Goal: Information Seeking & Learning: Compare options

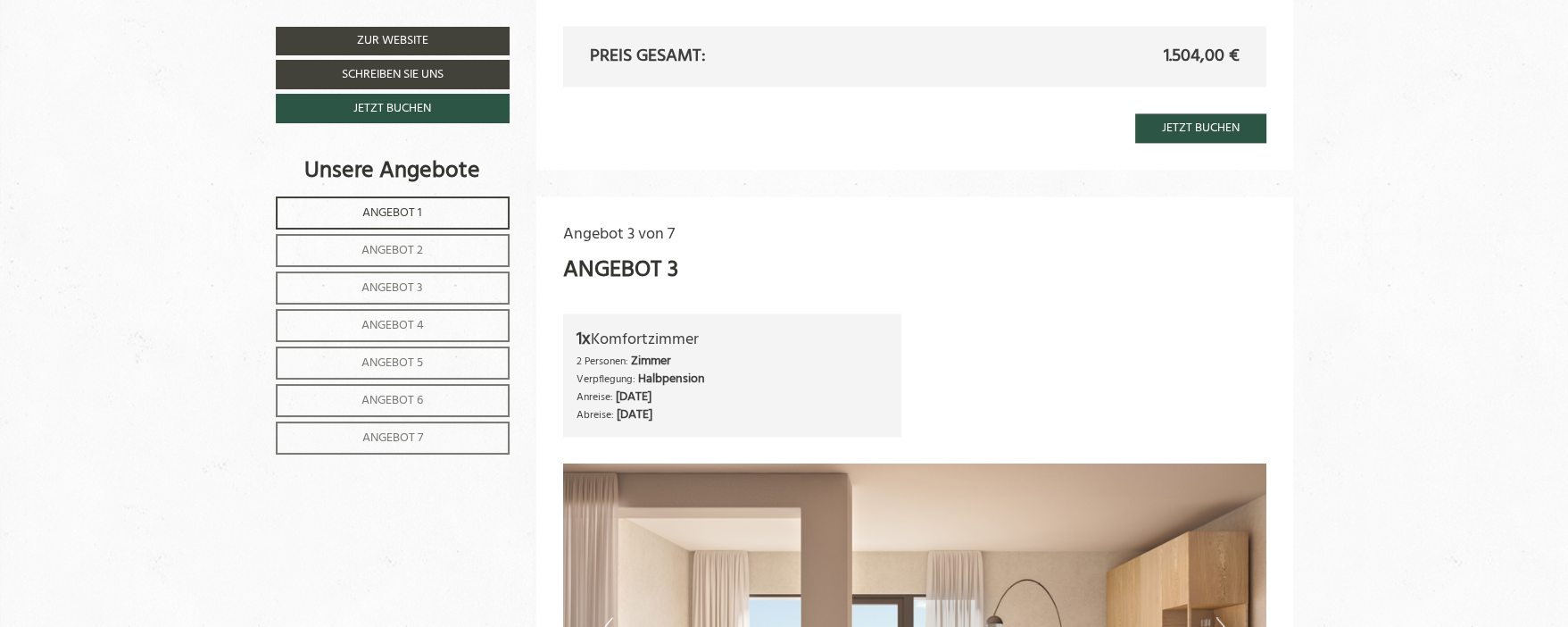
scroll to position [2945, 0]
click at [378, 318] on span "Angebot 4" at bounding box center [392, 325] width 63 height 21
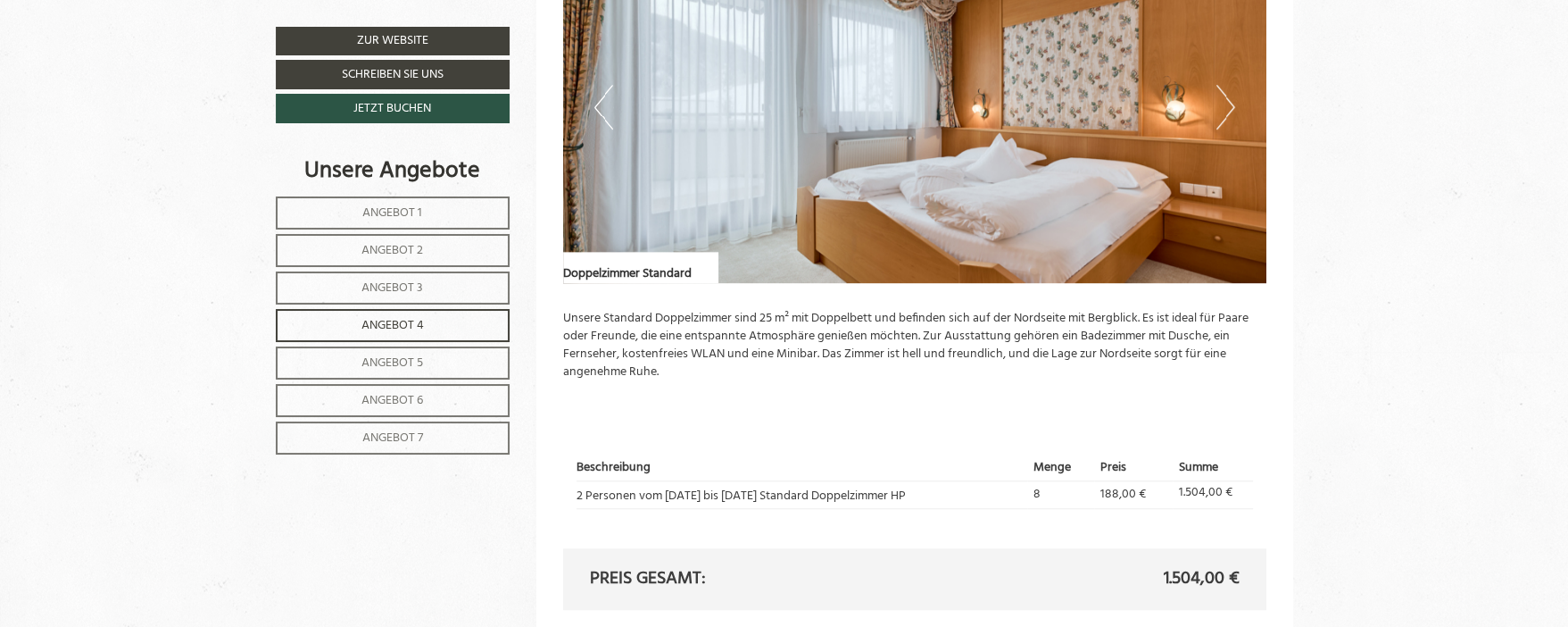
scroll to position [1388, 0]
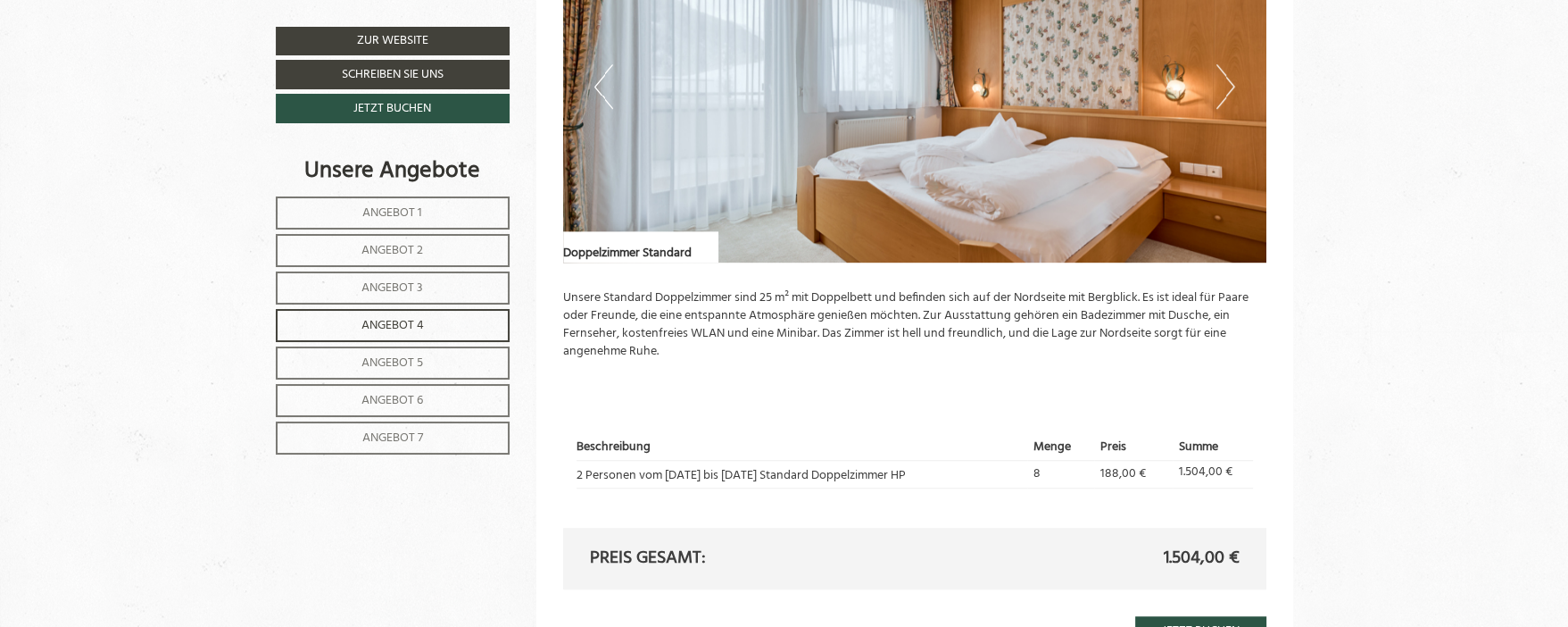
click at [392, 353] on span "Angebot 5" at bounding box center [392, 363] width 62 height 21
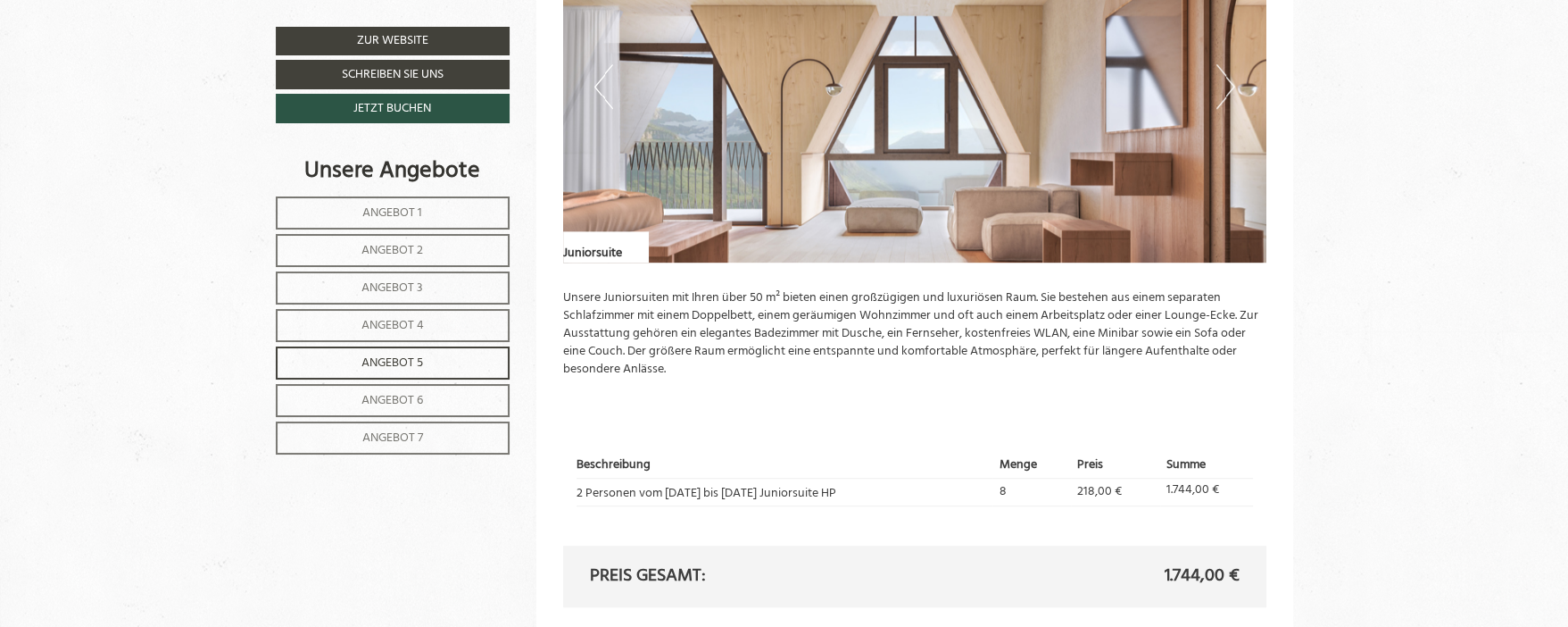
scroll to position [1478, 0]
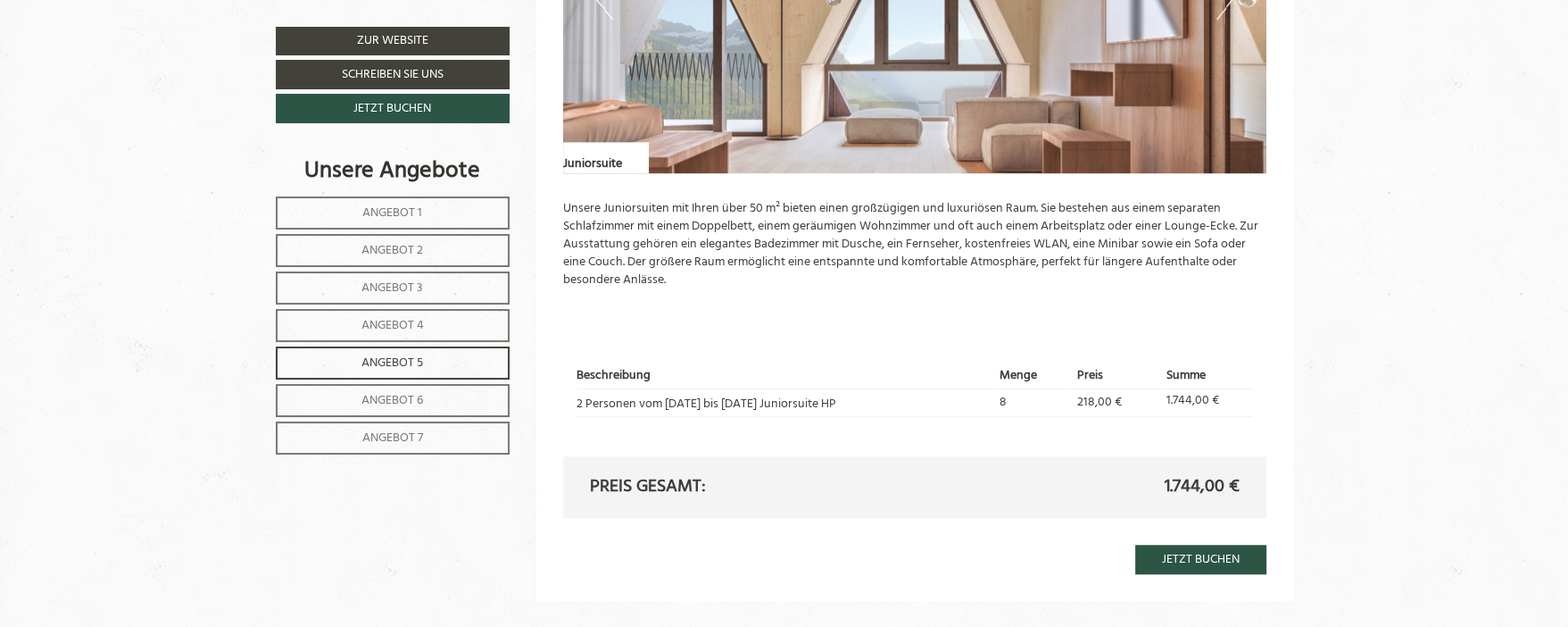
click at [375, 391] on span "Angebot 6" at bounding box center [392, 400] width 62 height 21
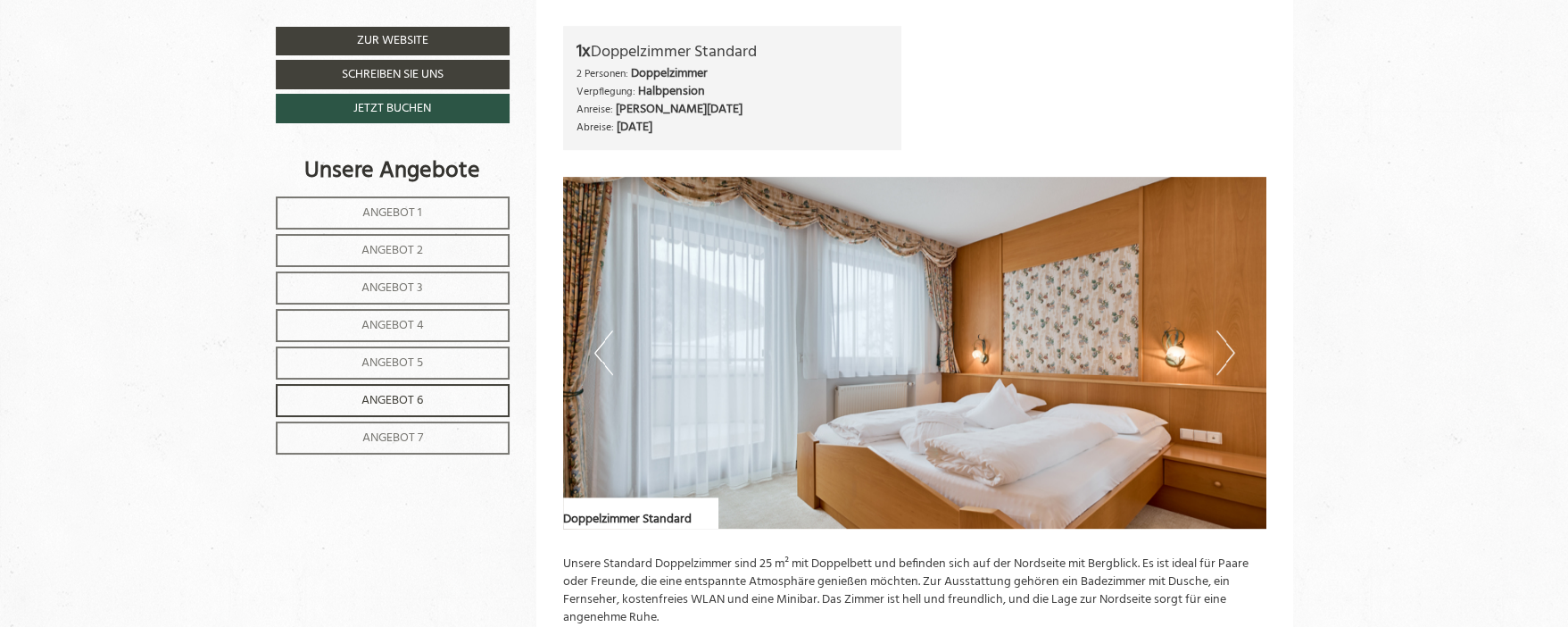
scroll to position [1120, 0]
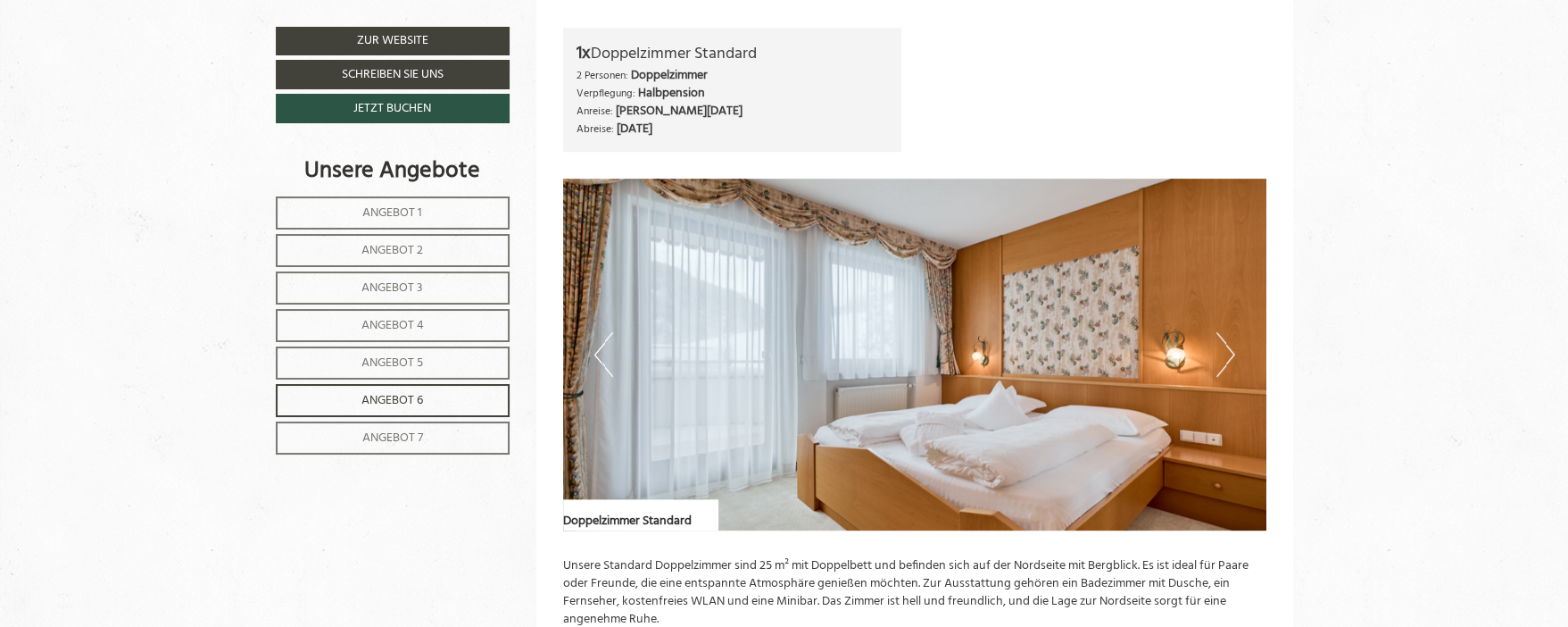
click at [379, 435] on span "Angebot 7" at bounding box center [392, 437] width 61 height 21
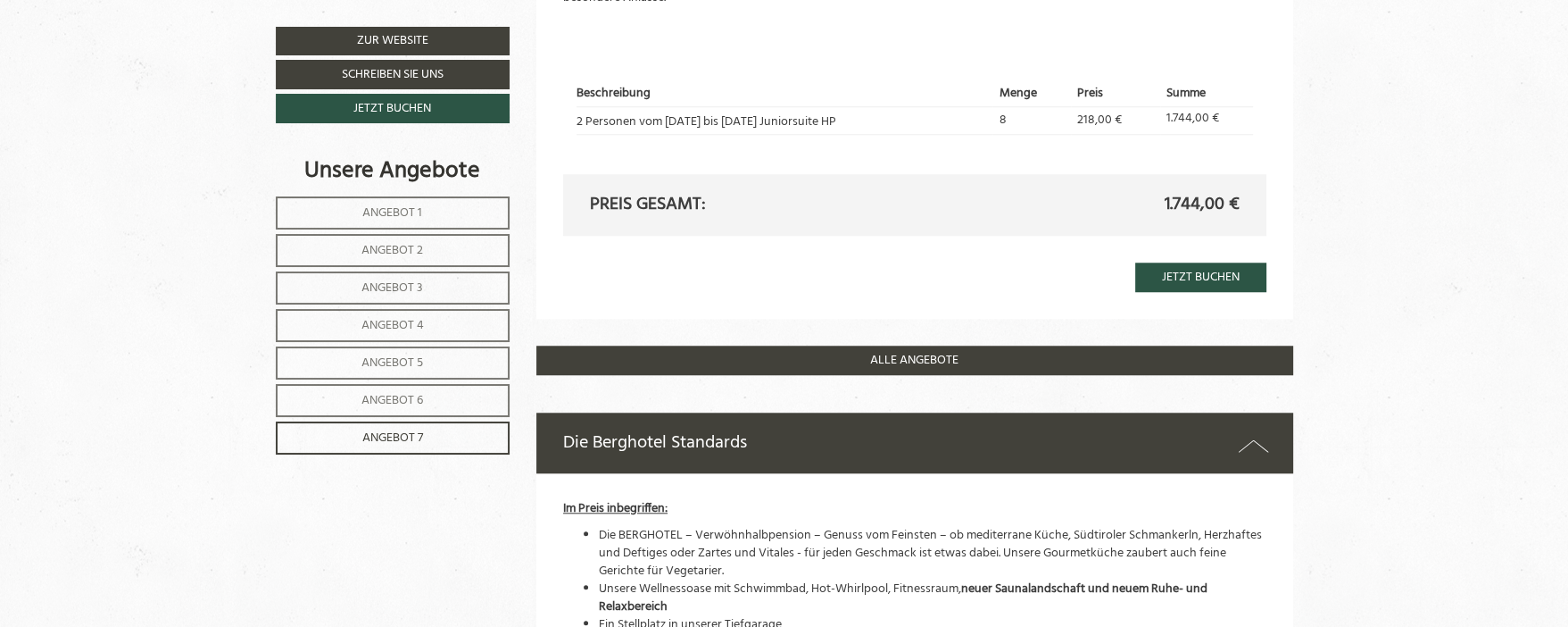
scroll to position [1745, 0]
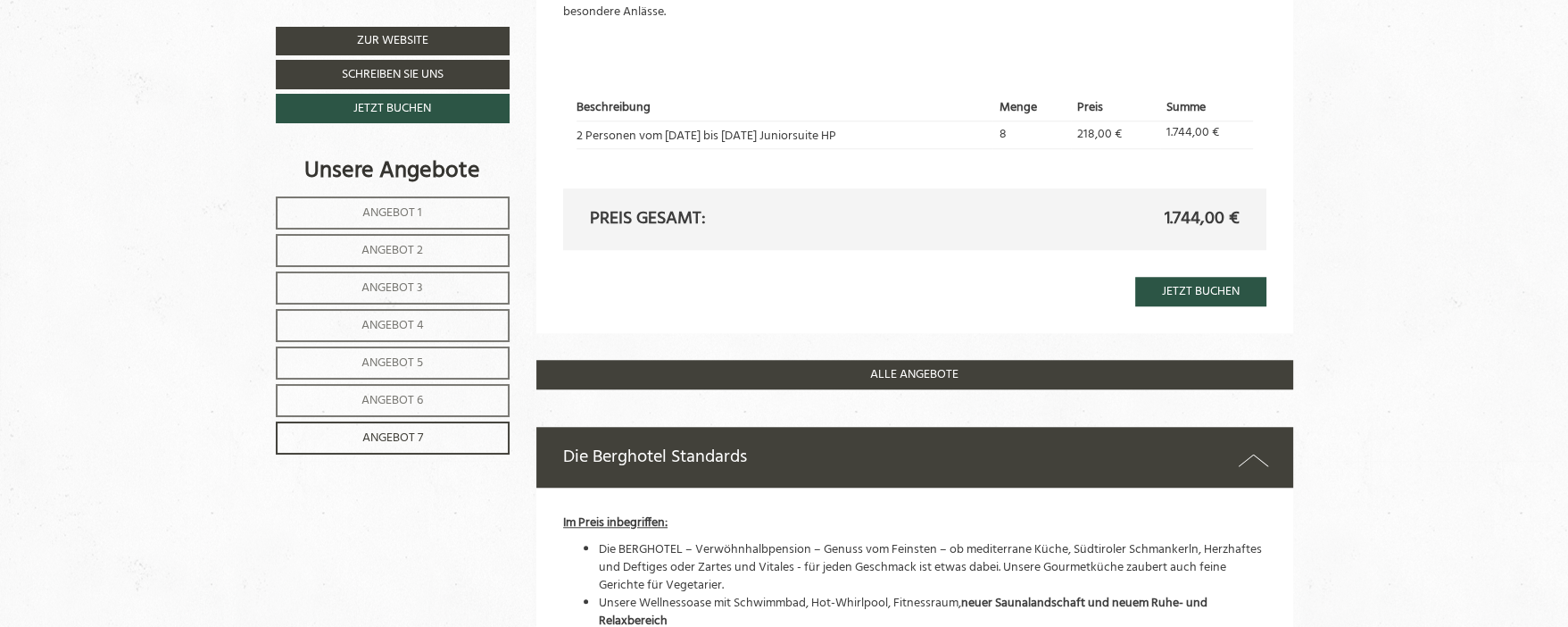
click at [388, 390] on span "Angebot 6" at bounding box center [392, 400] width 62 height 21
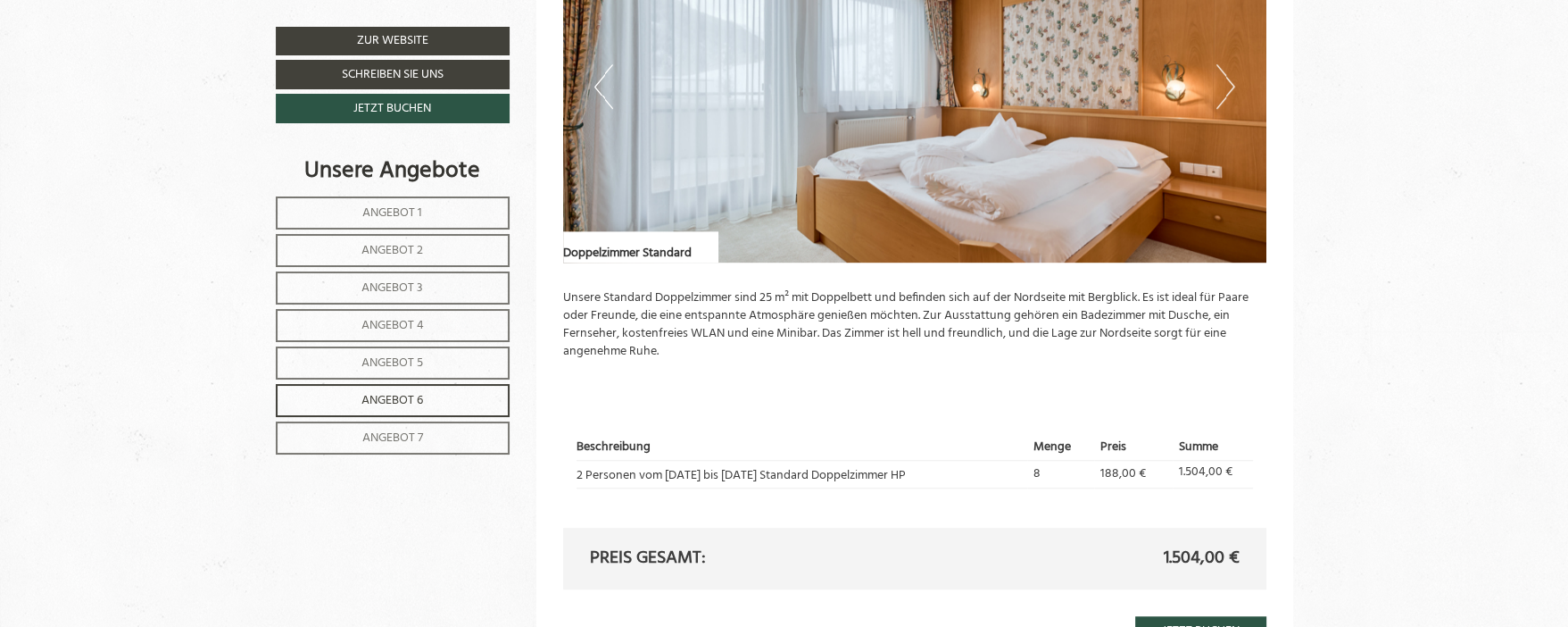
scroll to position [1299, 0]
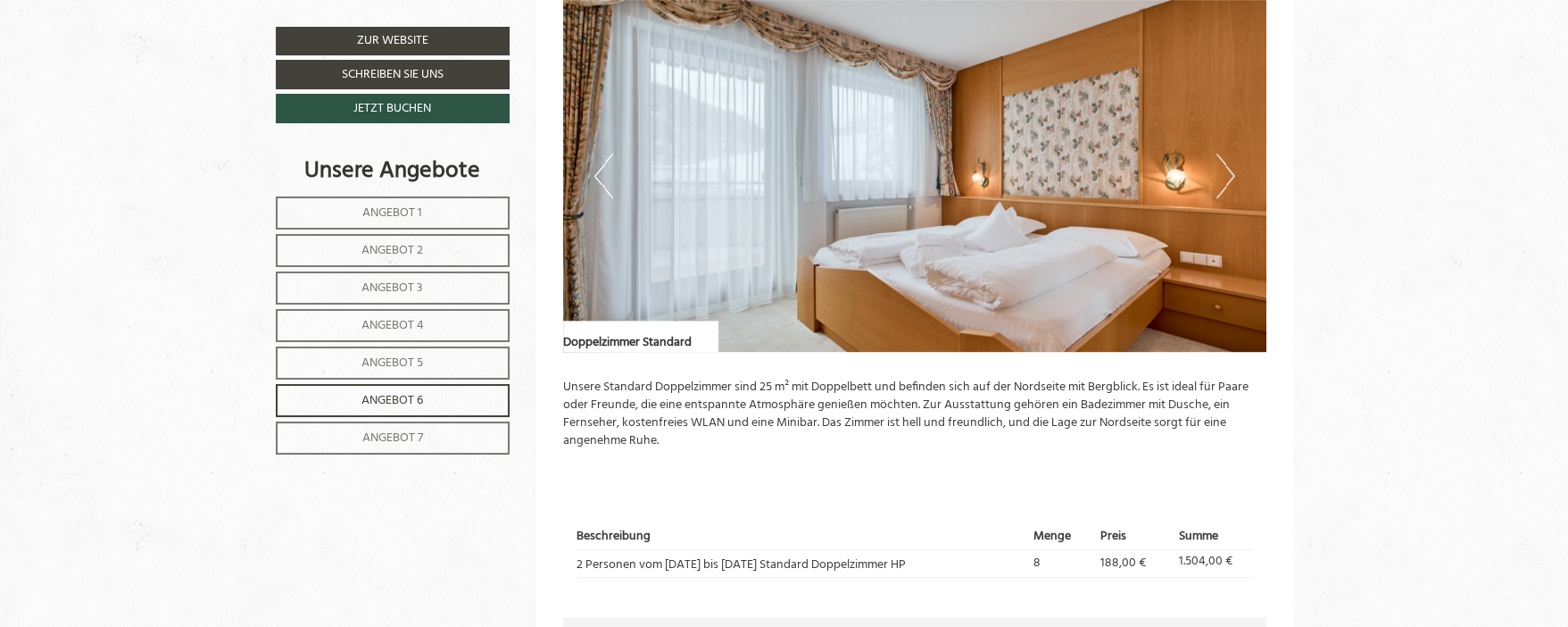
click at [385, 435] on span "Angebot 7" at bounding box center [392, 437] width 61 height 21
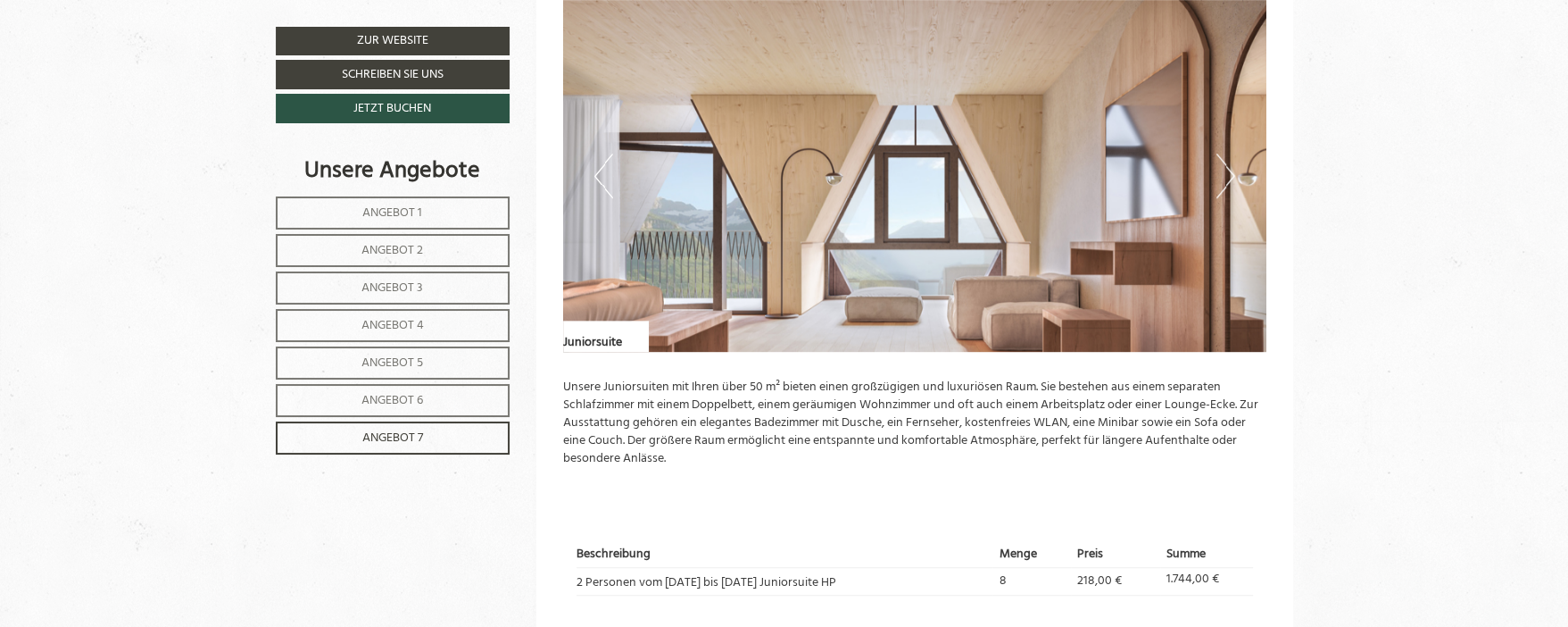
scroll to position [1209, 0]
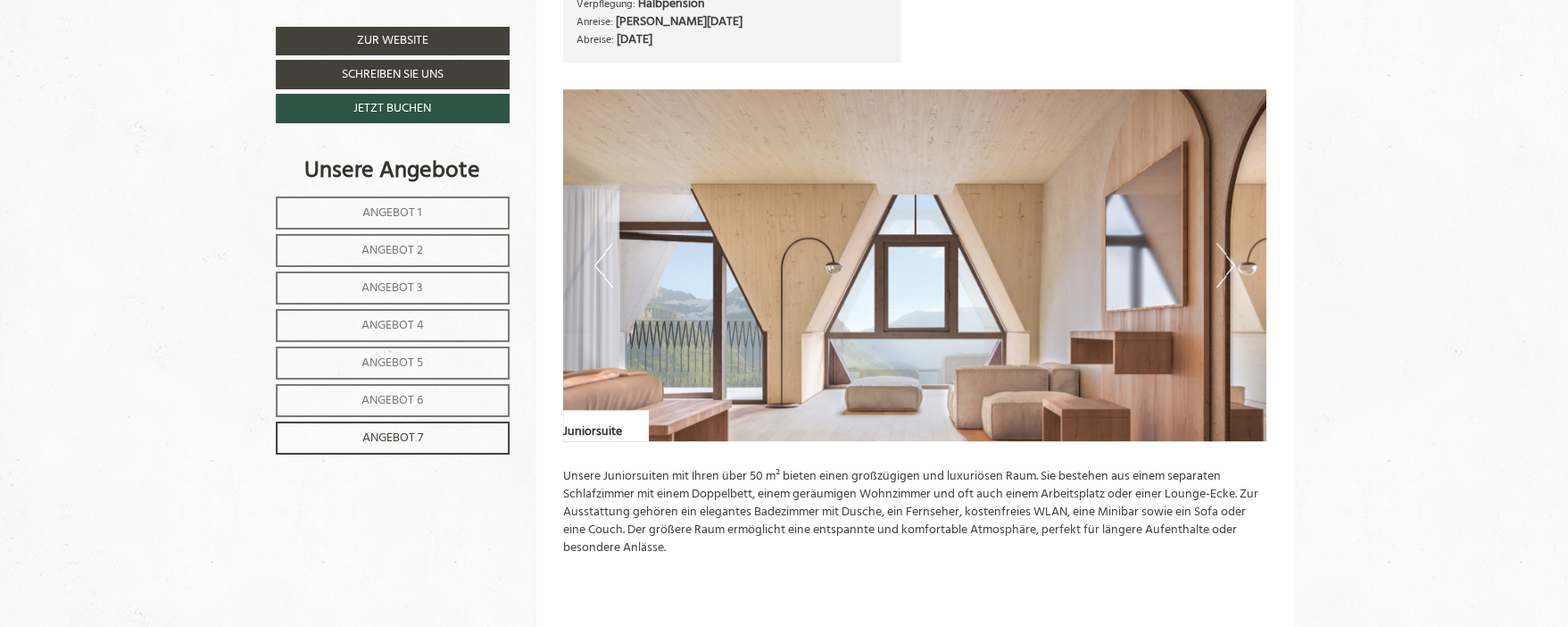
click at [392, 356] on span "Angebot 5" at bounding box center [392, 363] width 62 height 21
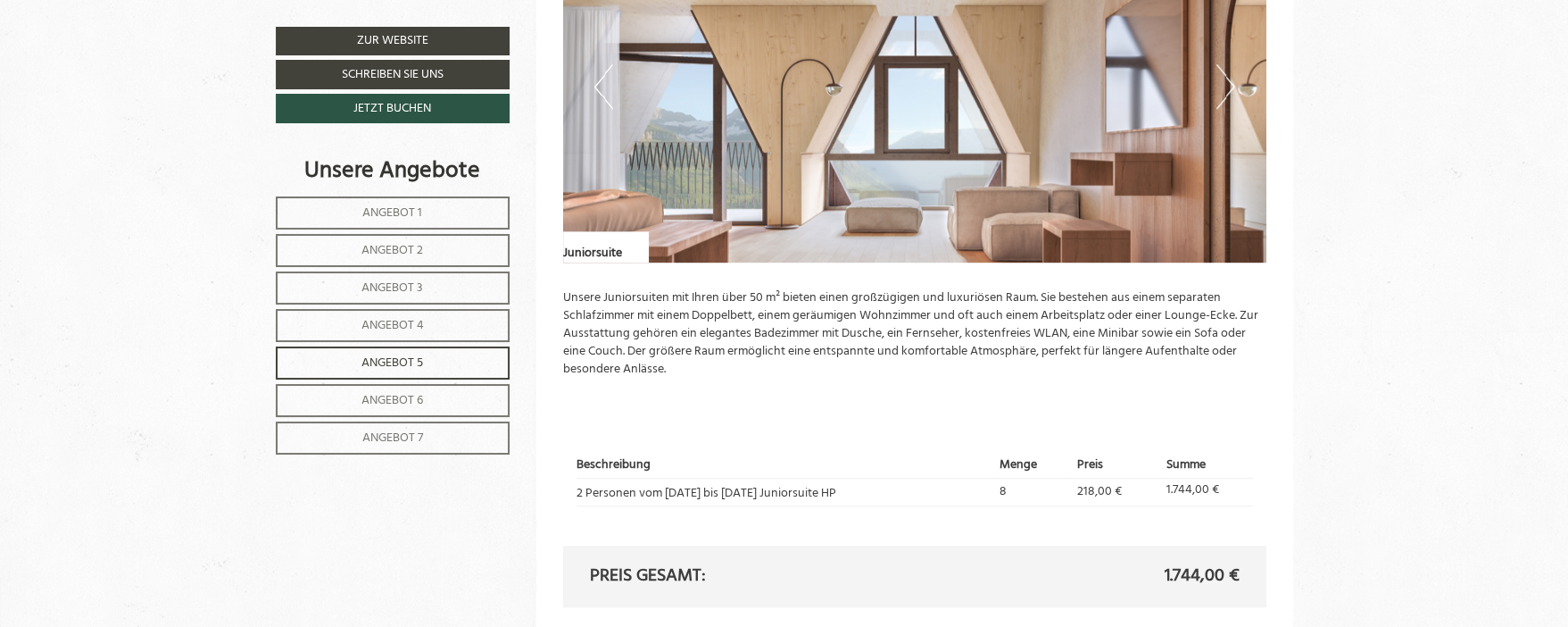
scroll to position [1299, 0]
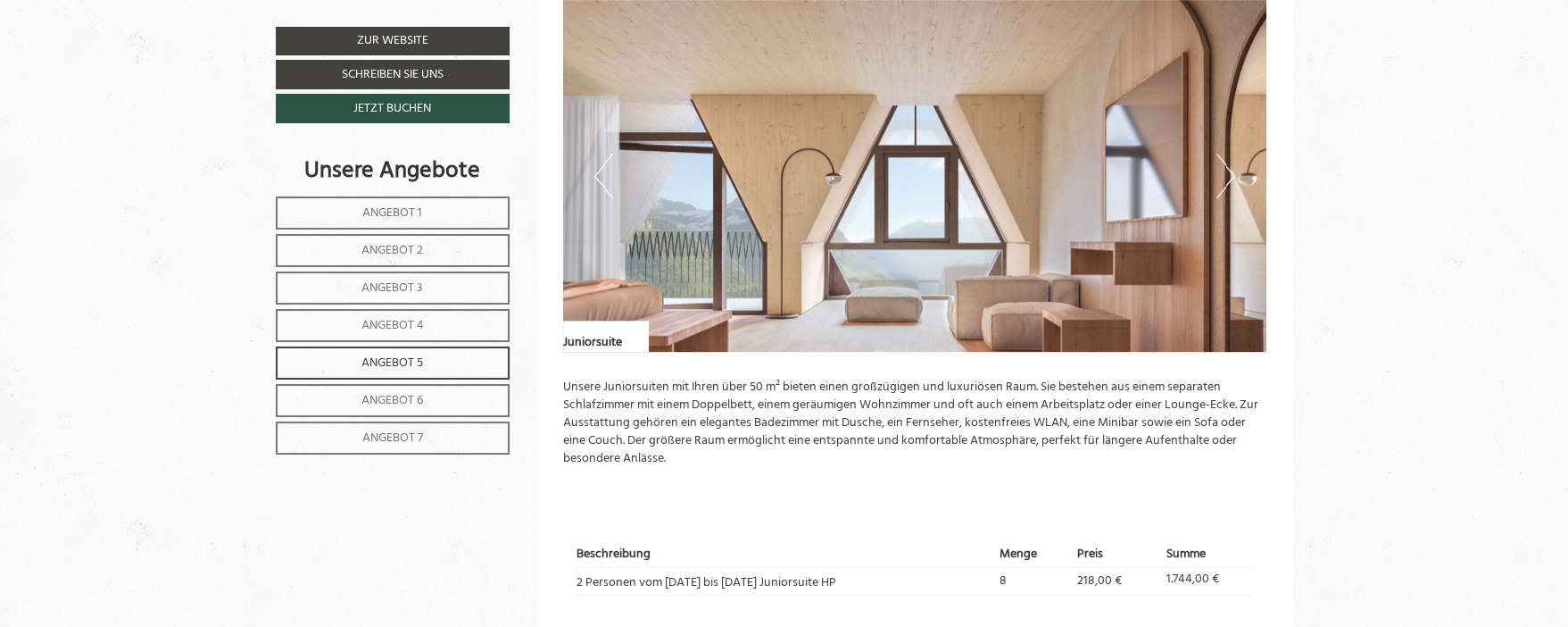
click at [408, 428] on span "Angebot 7" at bounding box center [392, 437] width 61 height 21
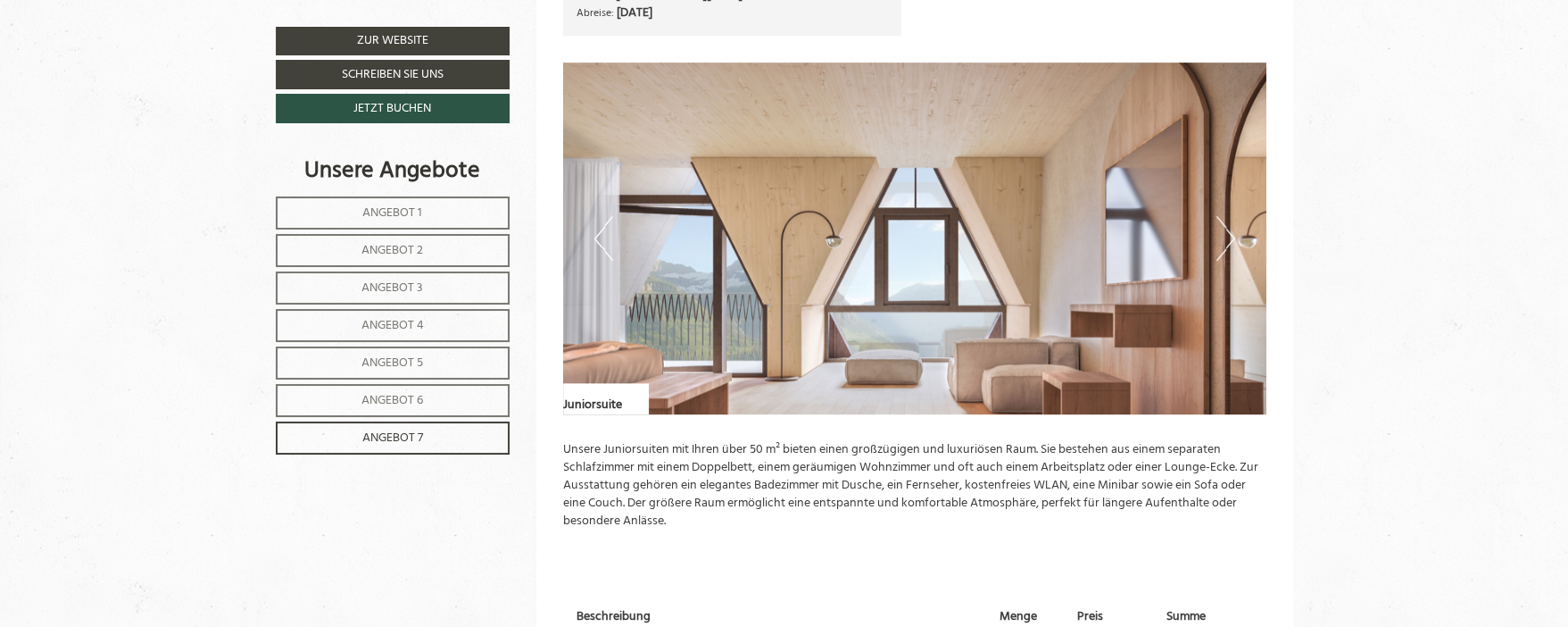
scroll to position [1209, 0]
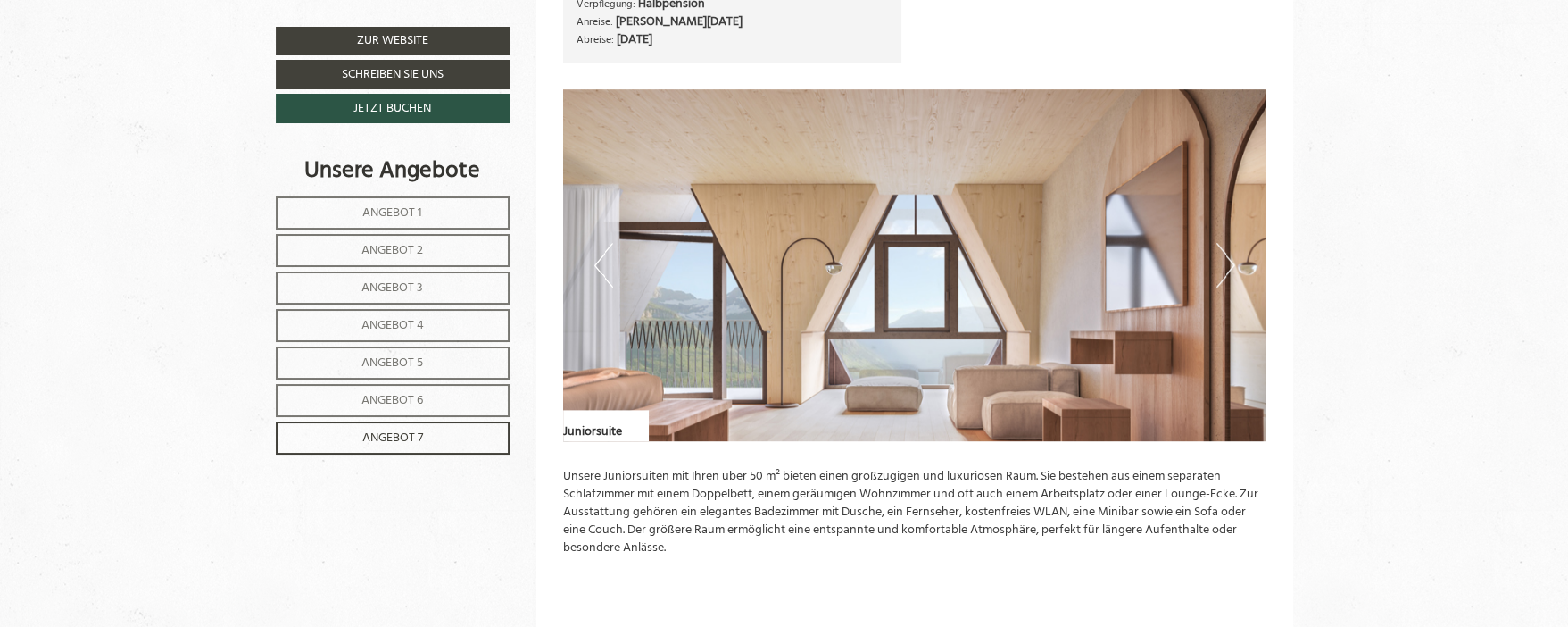
click at [392, 327] on span "Angebot 4" at bounding box center [392, 325] width 63 height 21
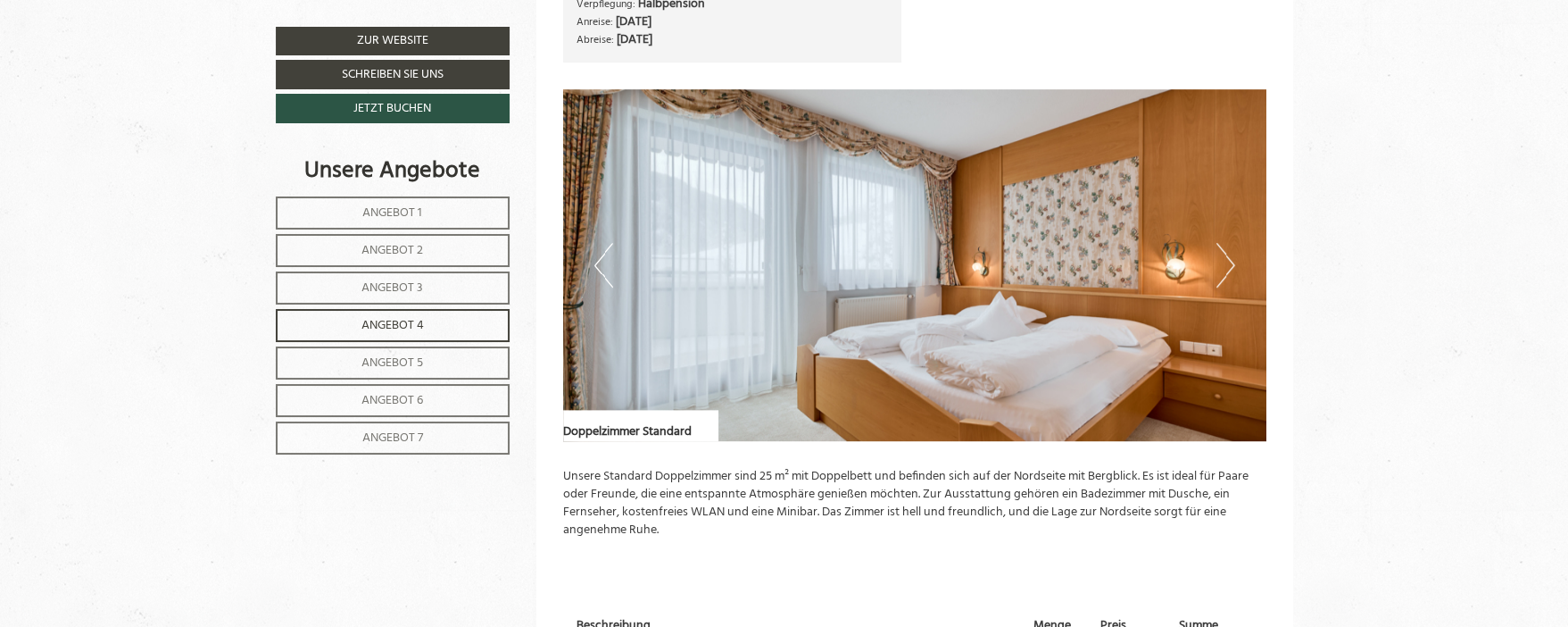
scroll to position [1031, 0]
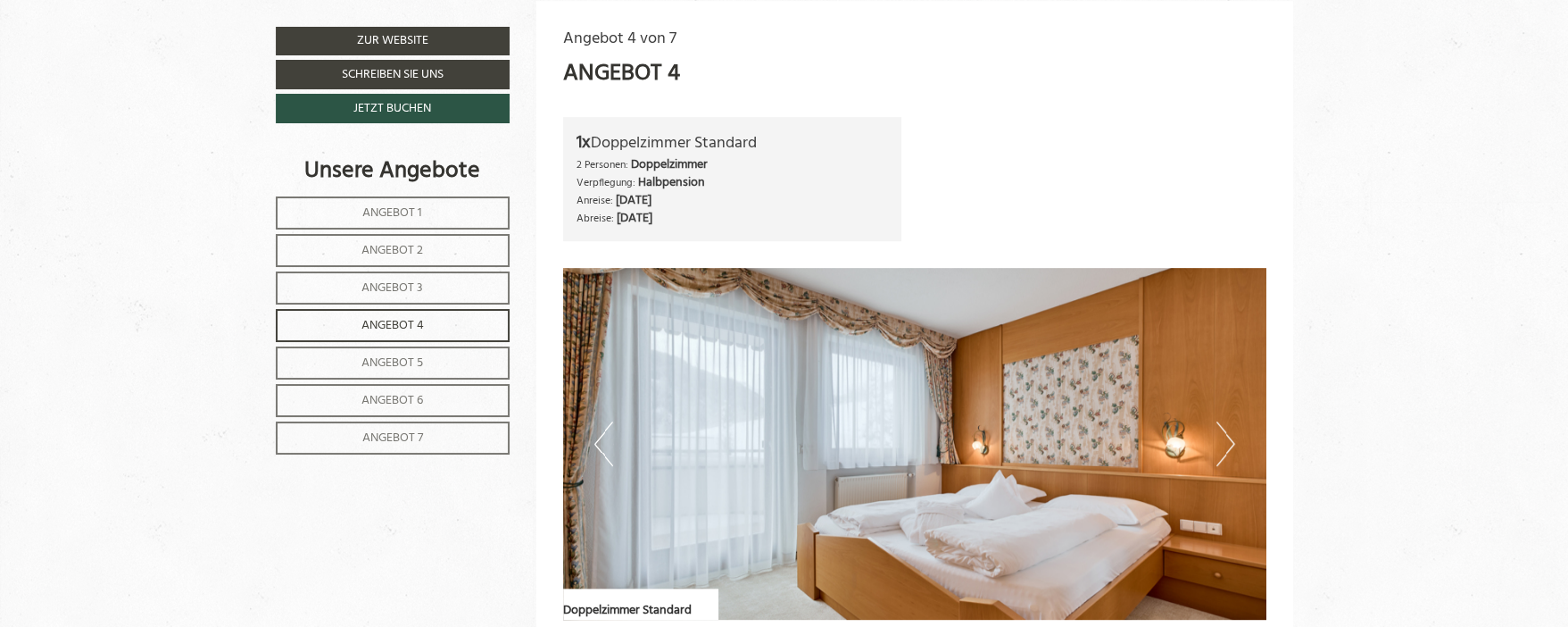
click at [384, 278] on span "Angebot 3" at bounding box center [392, 287] width 62 height 21
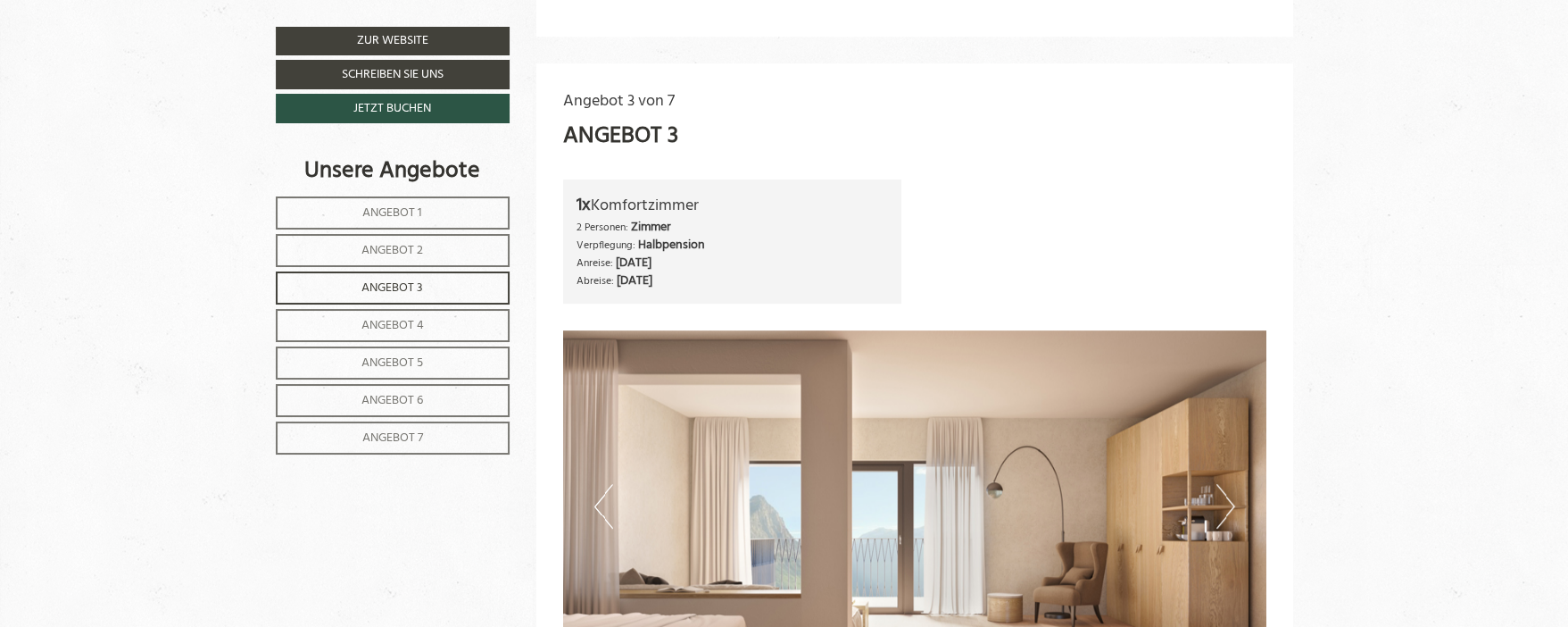
scroll to position [941, 0]
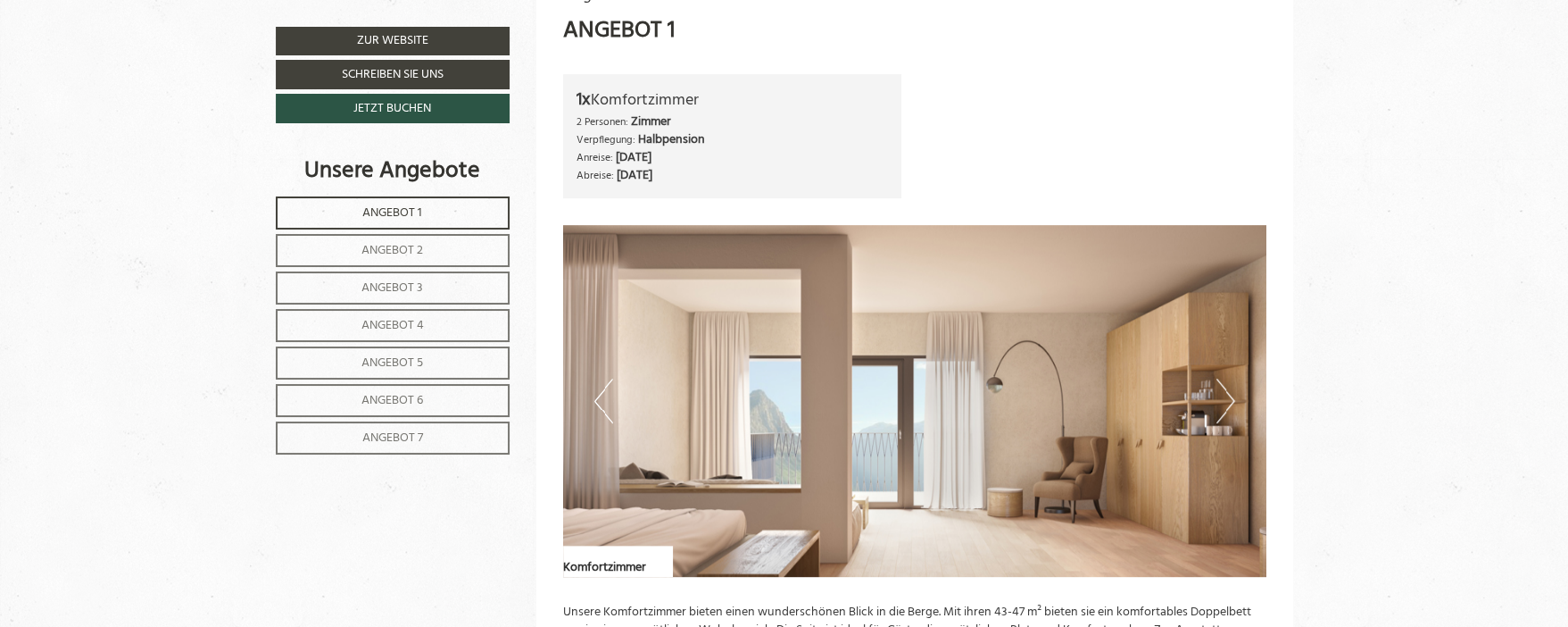
scroll to position [1071, 0]
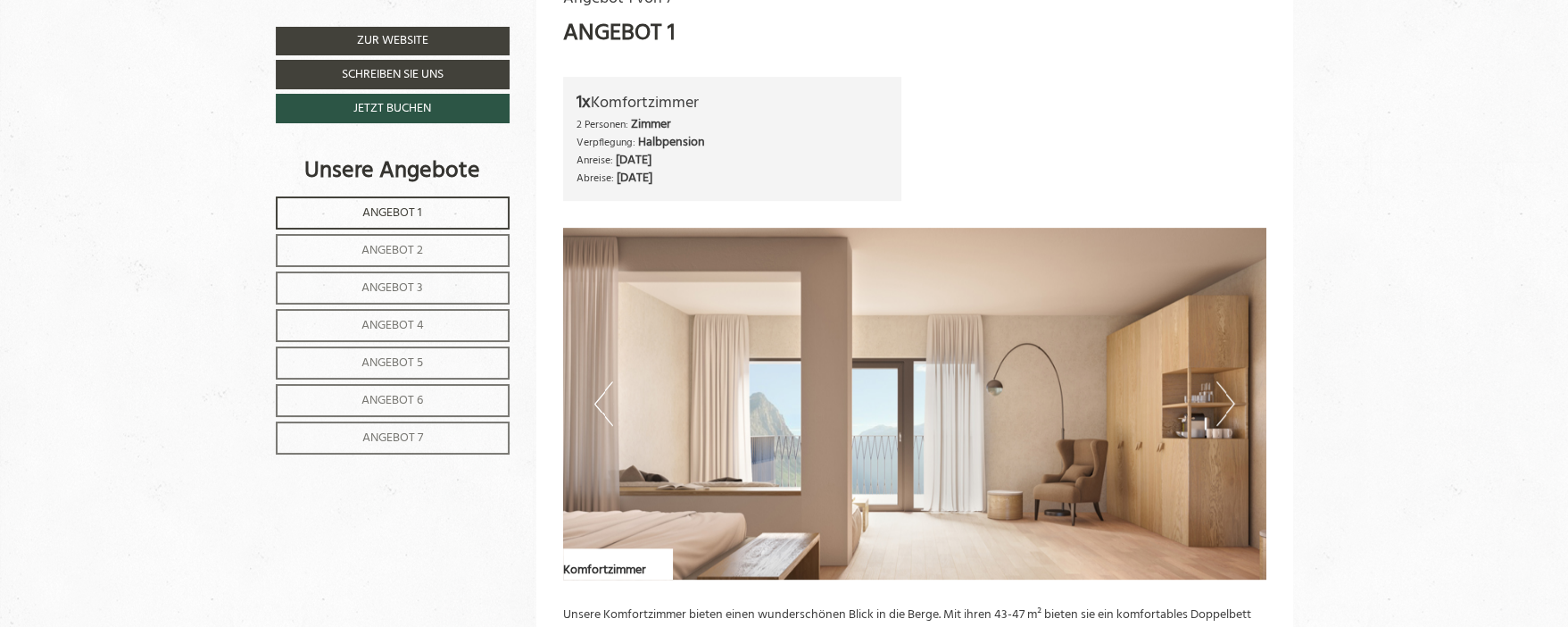
click at [408, 251] on span "Angebot 2" at bounding box center [392, 250] width 62 height 21
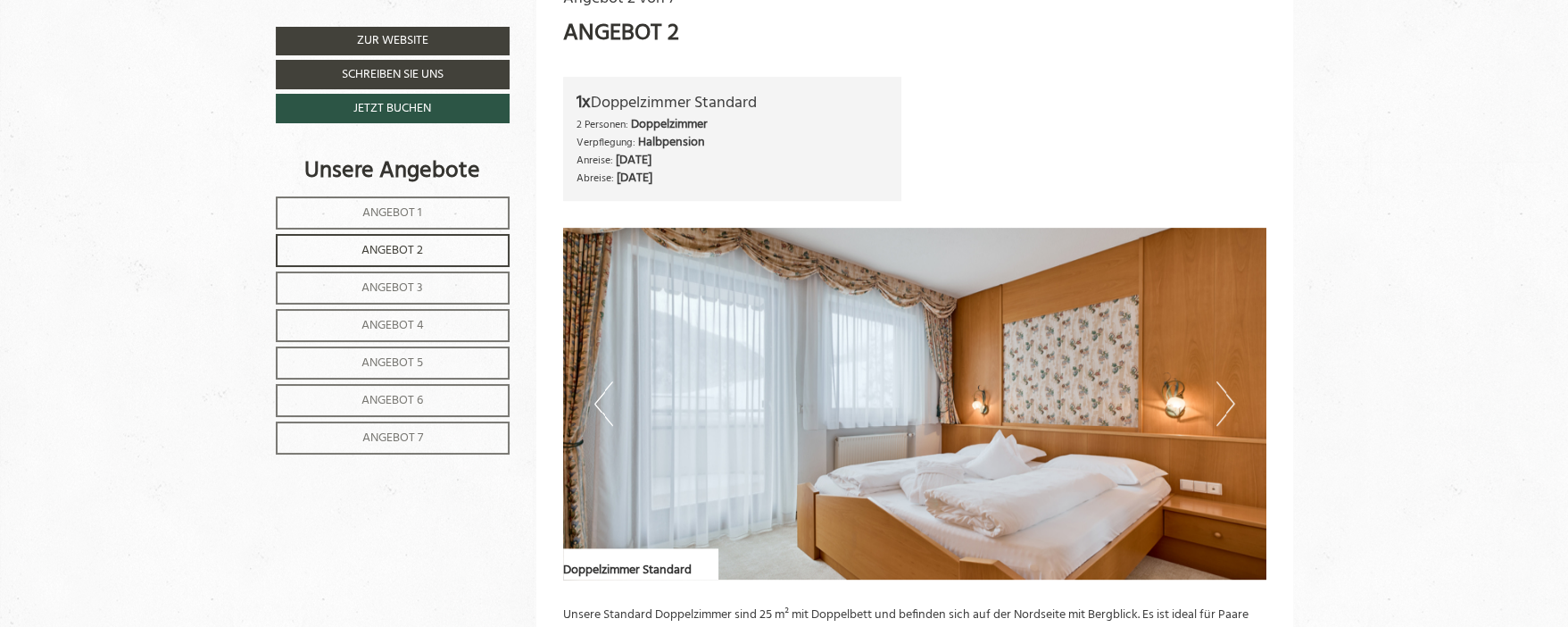
scroll to position [1031, 0]
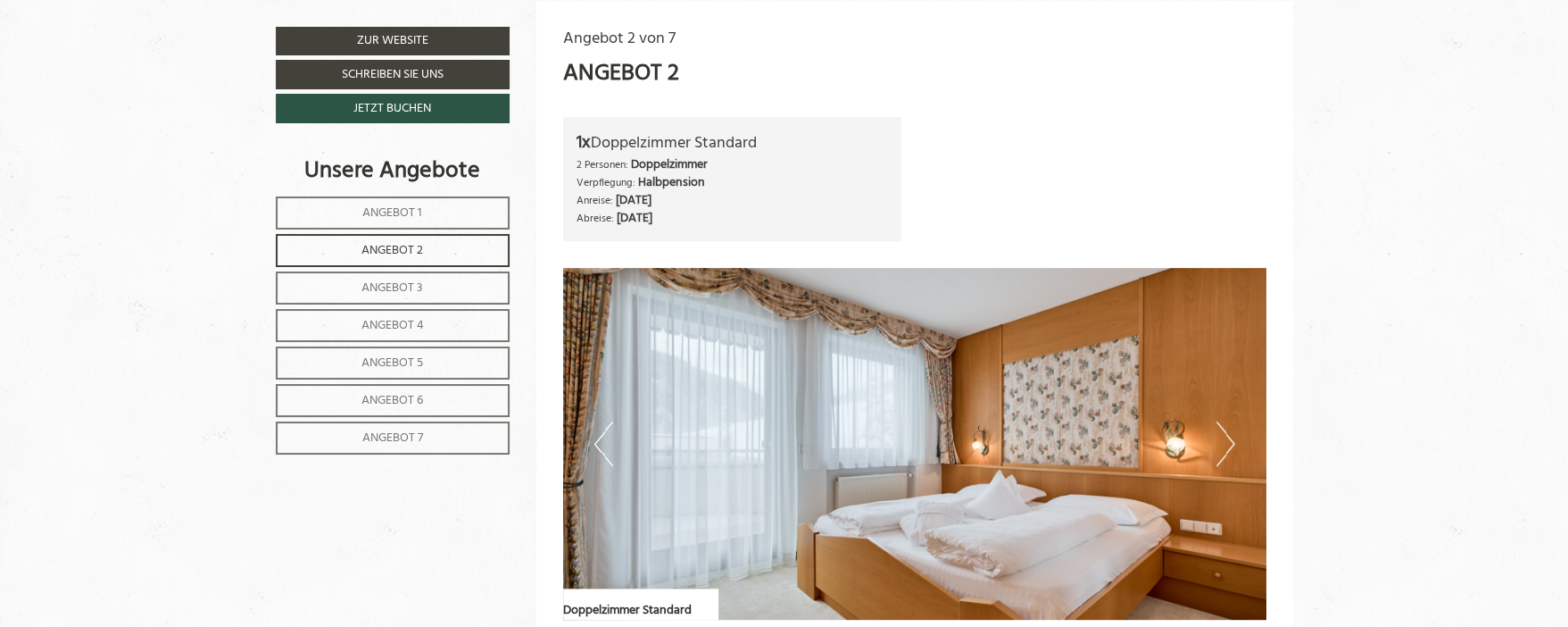
click at [403, 289] on span "Angebot 3" at bounding box center [392, 287] width 62 height 21
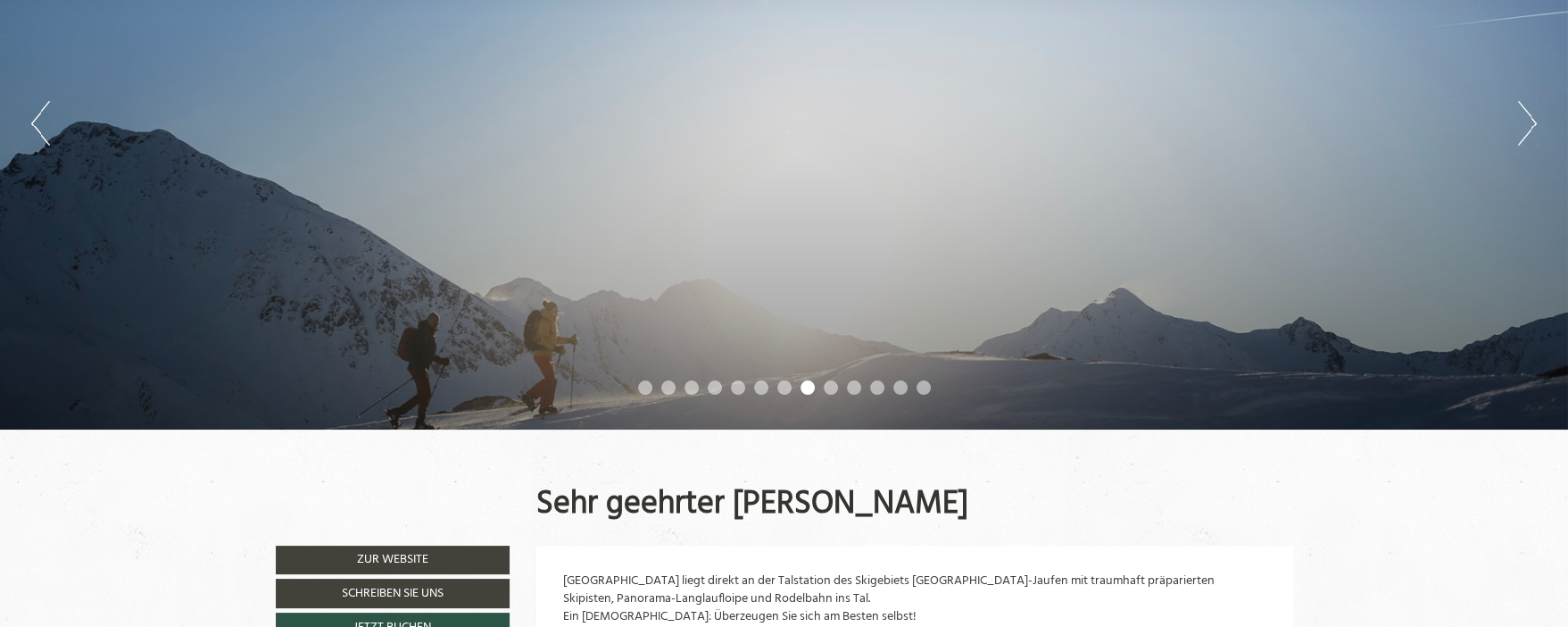
scroll to position [0, 0]
